Goal: Information Seeking & Learning: Check status

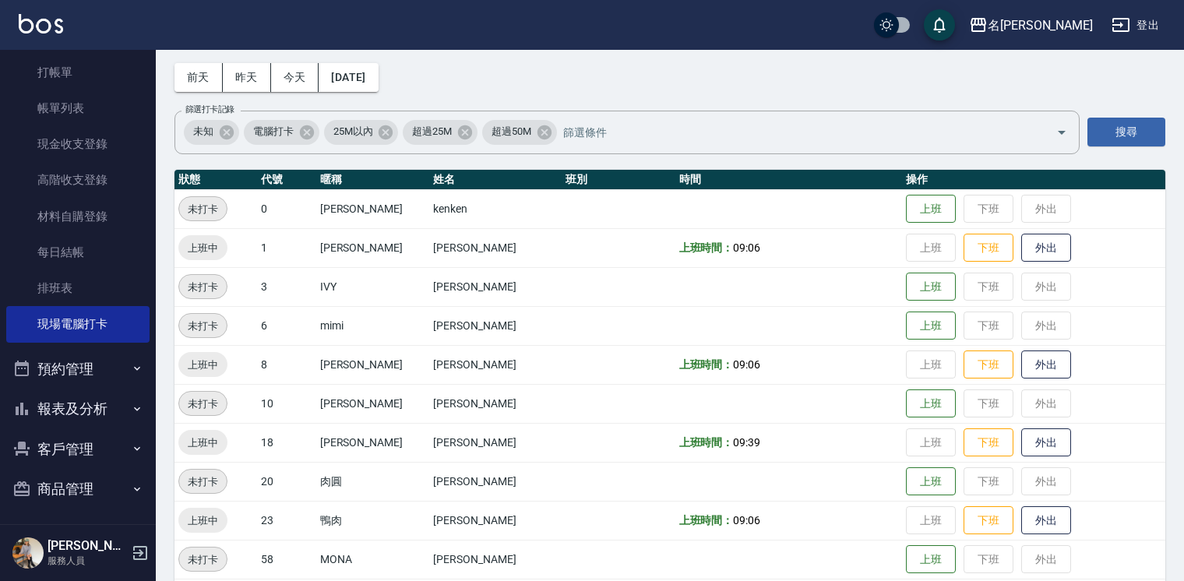
scroll to position [51, 0]
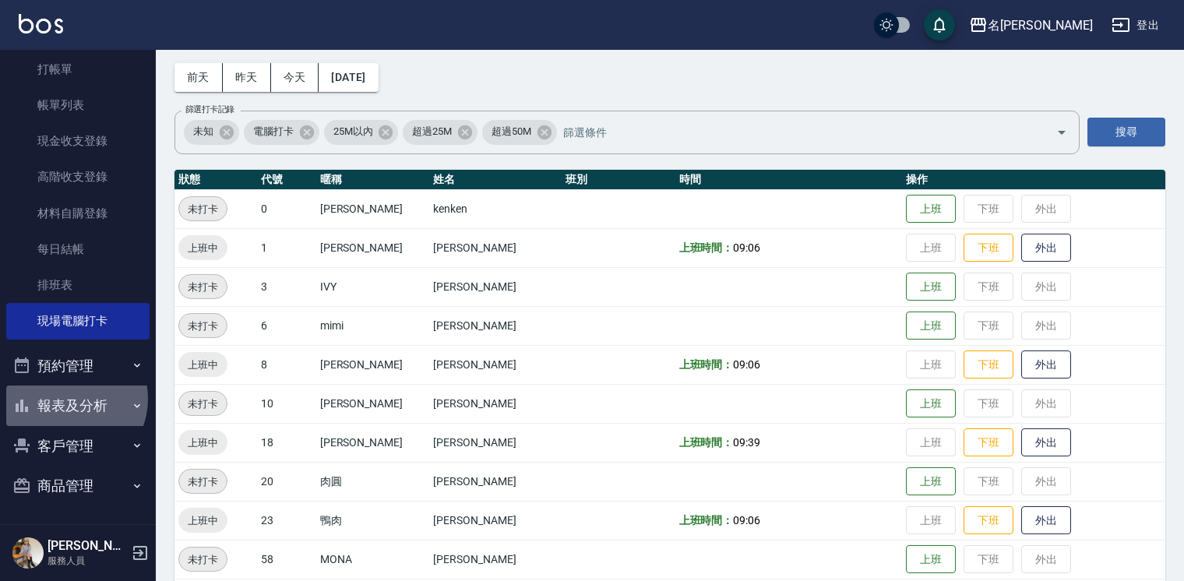
click at [69, 399] on button "報表及分析" at bounding box center [77, 406] width 143 height 41
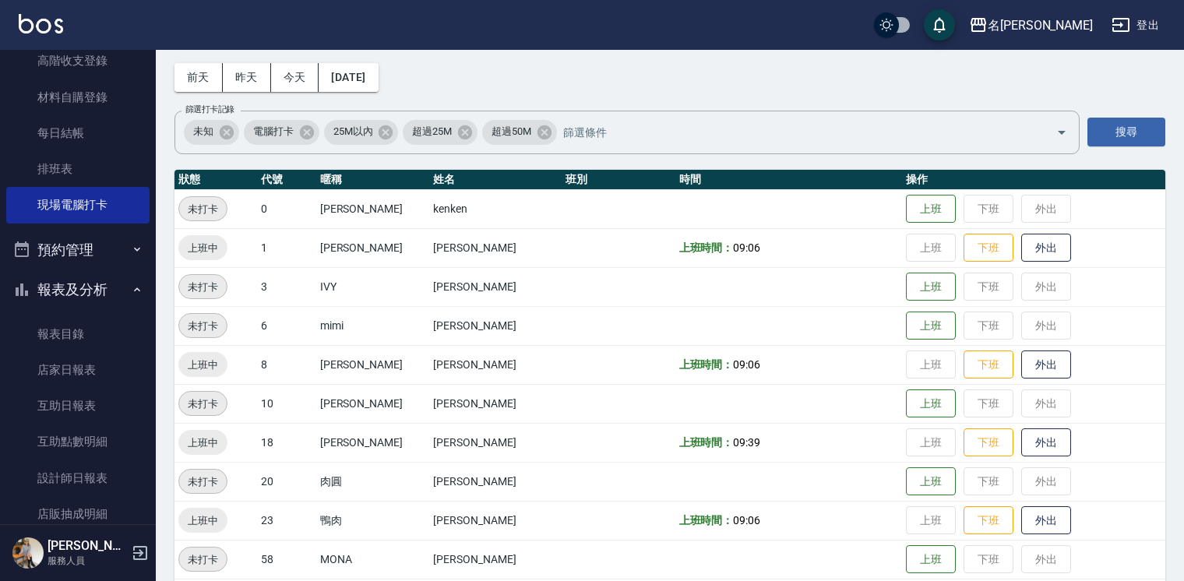
scroll to position [202, 0]
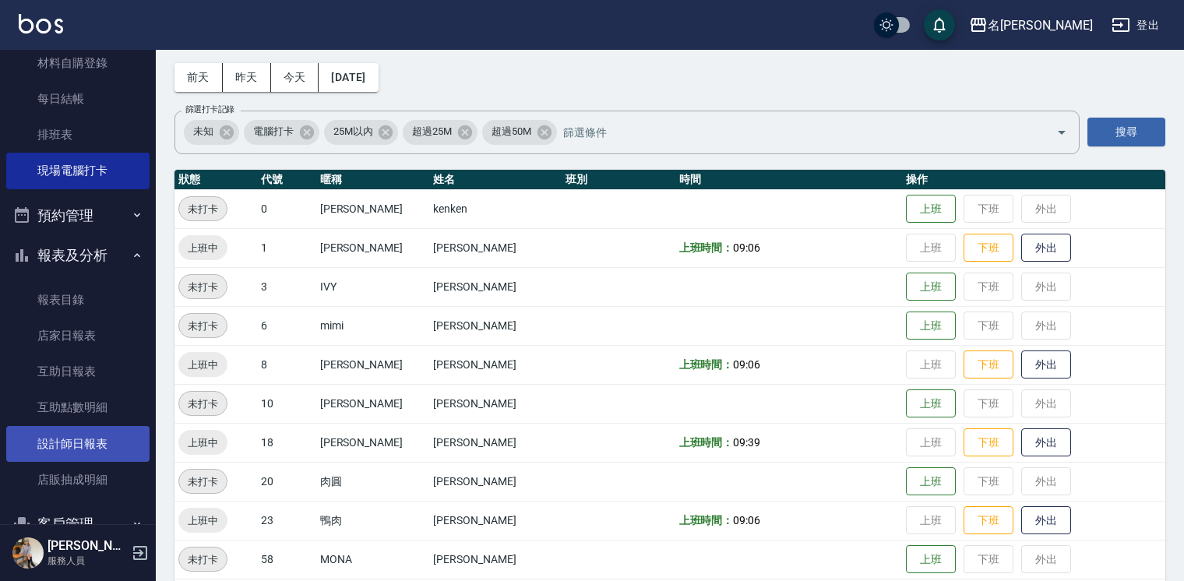
click at [68, 444] on link "設計師日報表" at bounding box center [77, 444] width 143 height 36
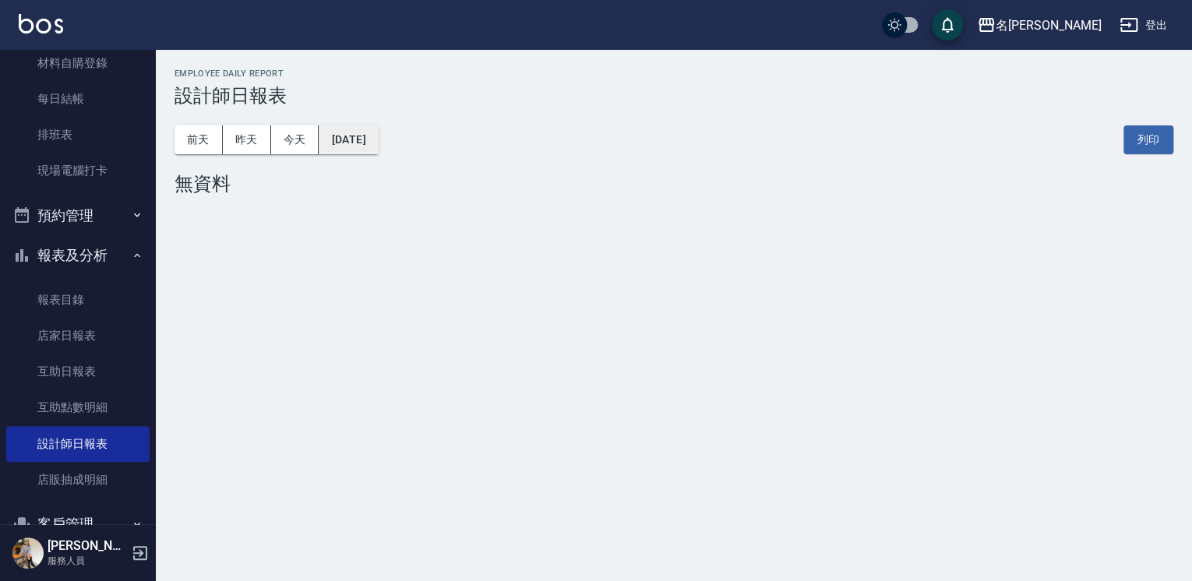
click at [351, 137] on button "[DATE]" at bounding box center [348, 139] width 59 height 29
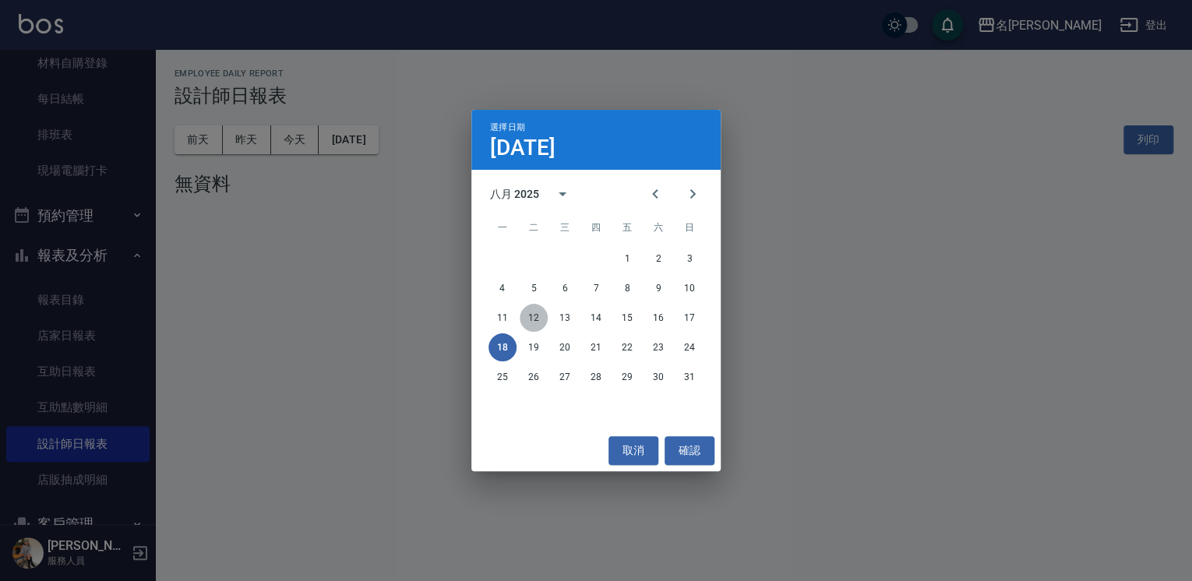
click at [533, 320] on button "12" at bounding box center [534, 318] width 28 height 28
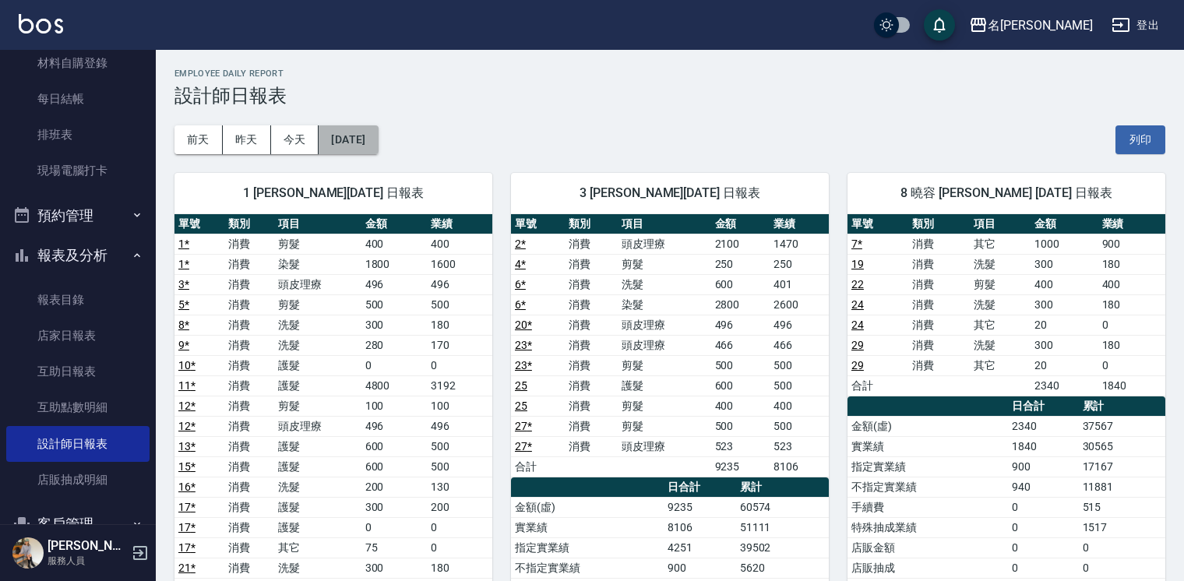
click at [358, 150] on button "[DATE]" at bounding box center [348, 139] width 59 height 29
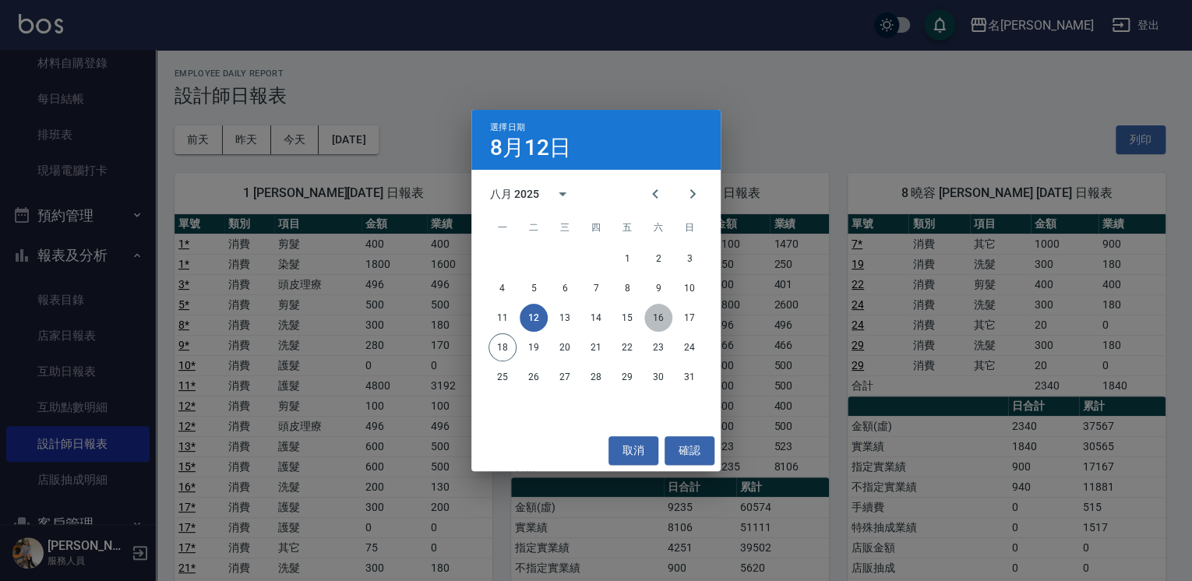
click at [663, 309] on button "16" at bounding box center [658, 318] width 28 height 28
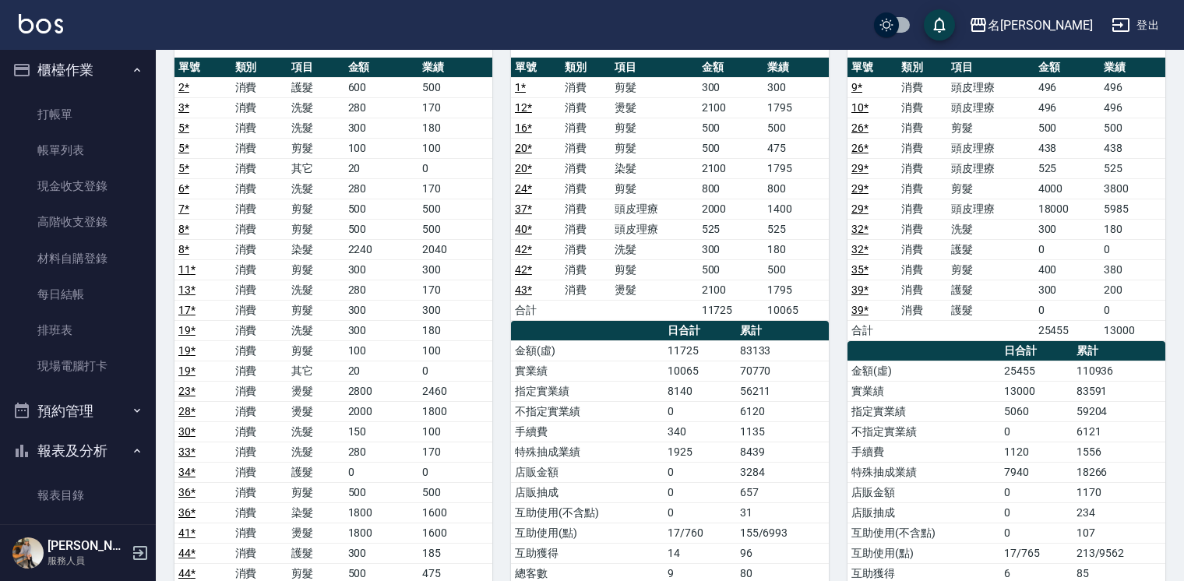
scroll to position [1, 0]
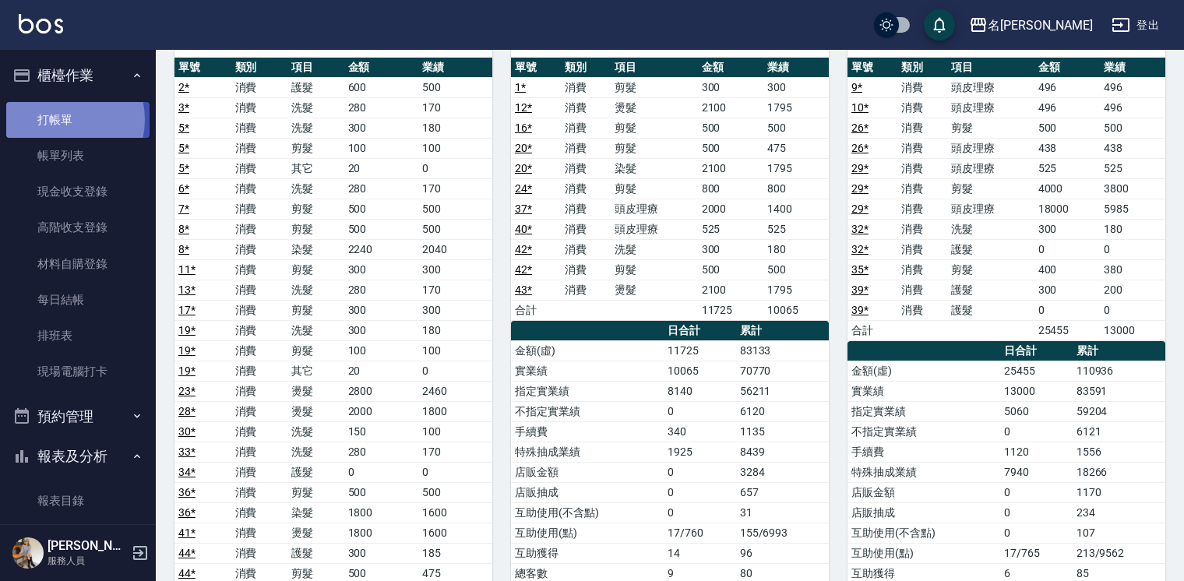
click at [59, 119] on link "打帳單" at bounding box center [77, 120] width 143 height 36
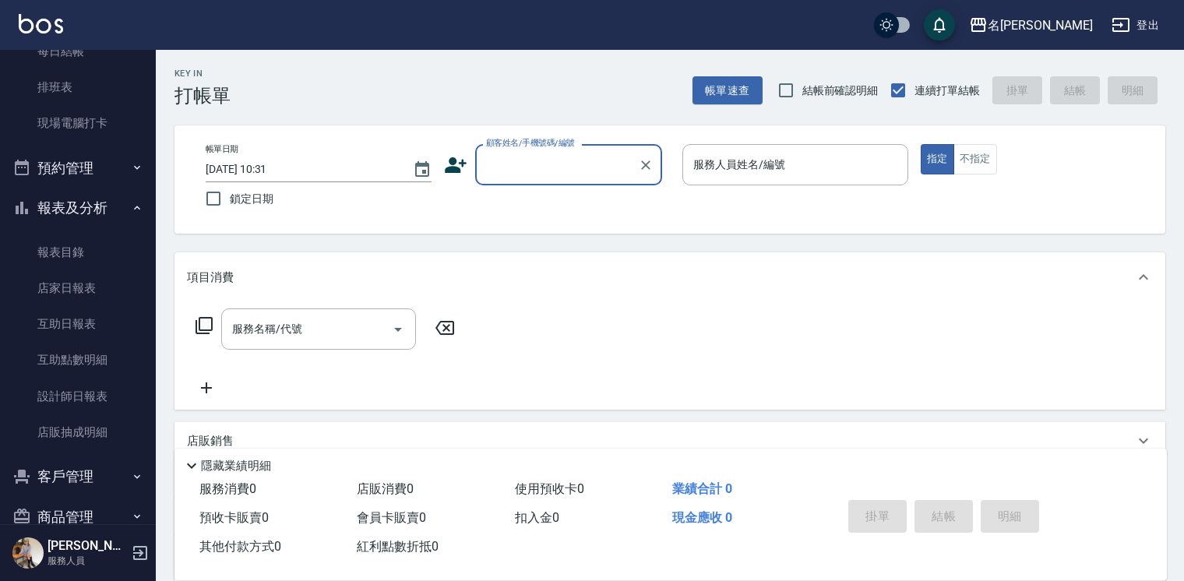
scroll to position [256, 0]
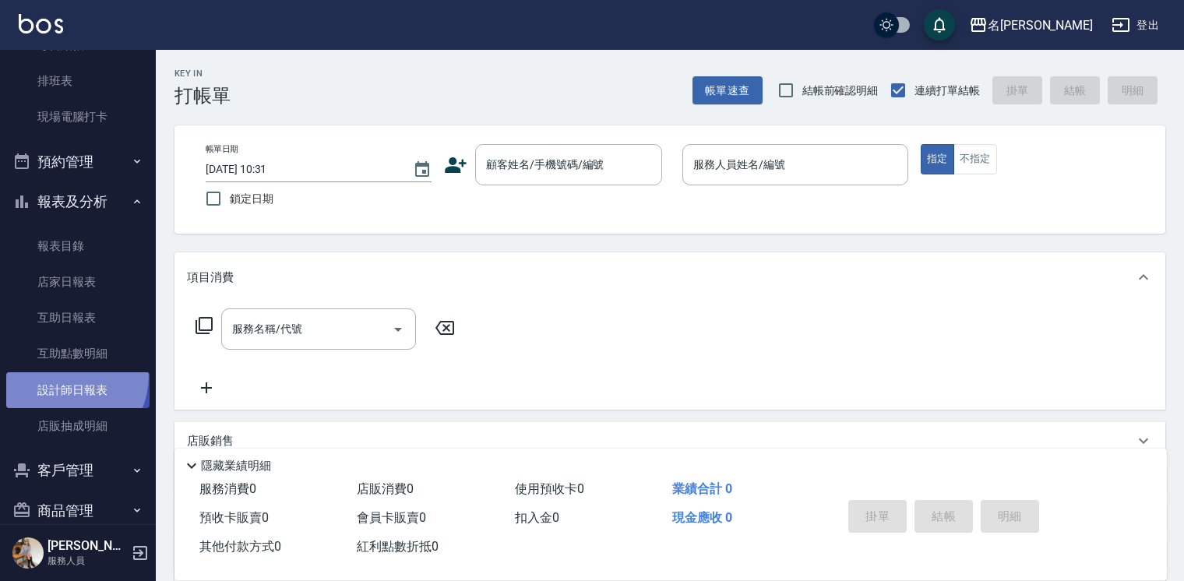
click at [55, 374] on link "設計師日報表" at bounding box center [77, 390] width 143 height 36
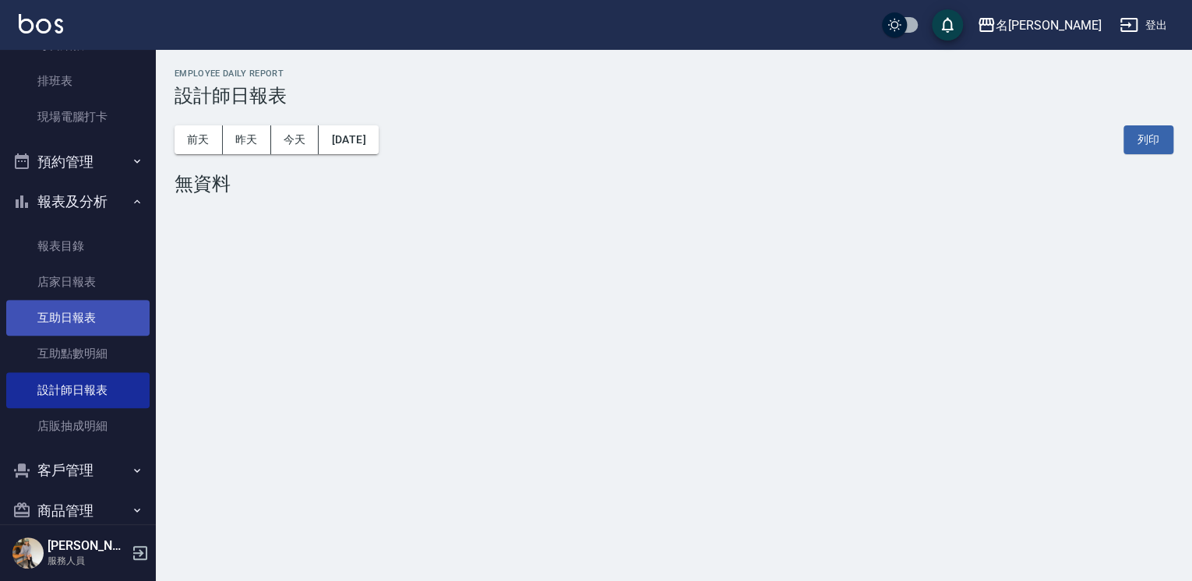
click at [73, 319] on link "互助日報表" at bounding box center [77, 318] width 143 height 36
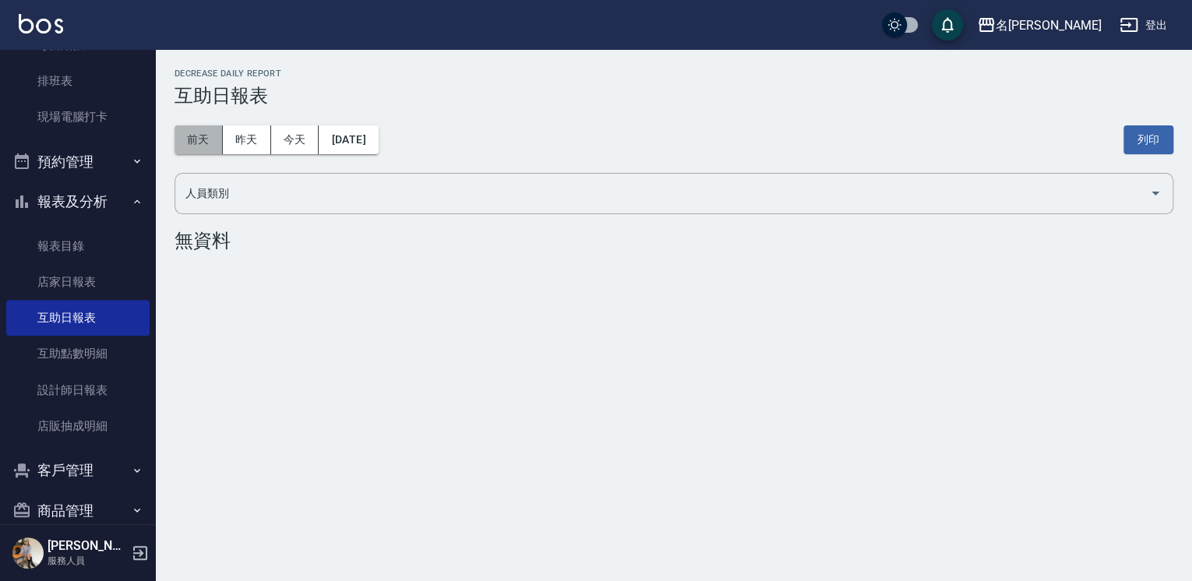
click at [184, 146] on button "前天" at bounding box center [199, 139] width 48 height 29
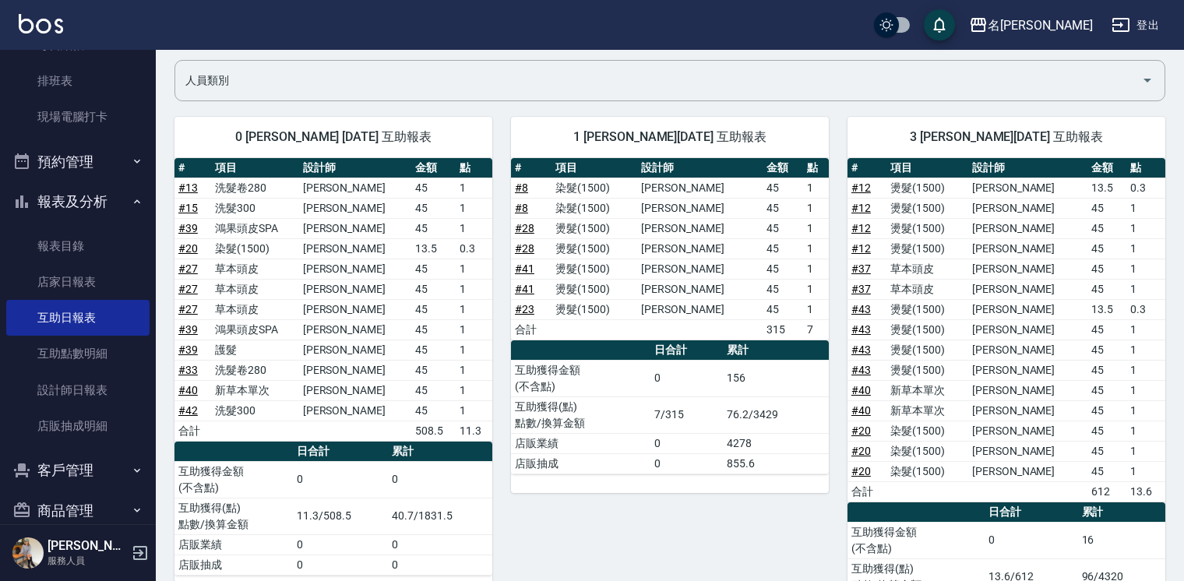
scroll to position [131, 0]
